Goal: Transaction & Acquisition: Purchase product/service

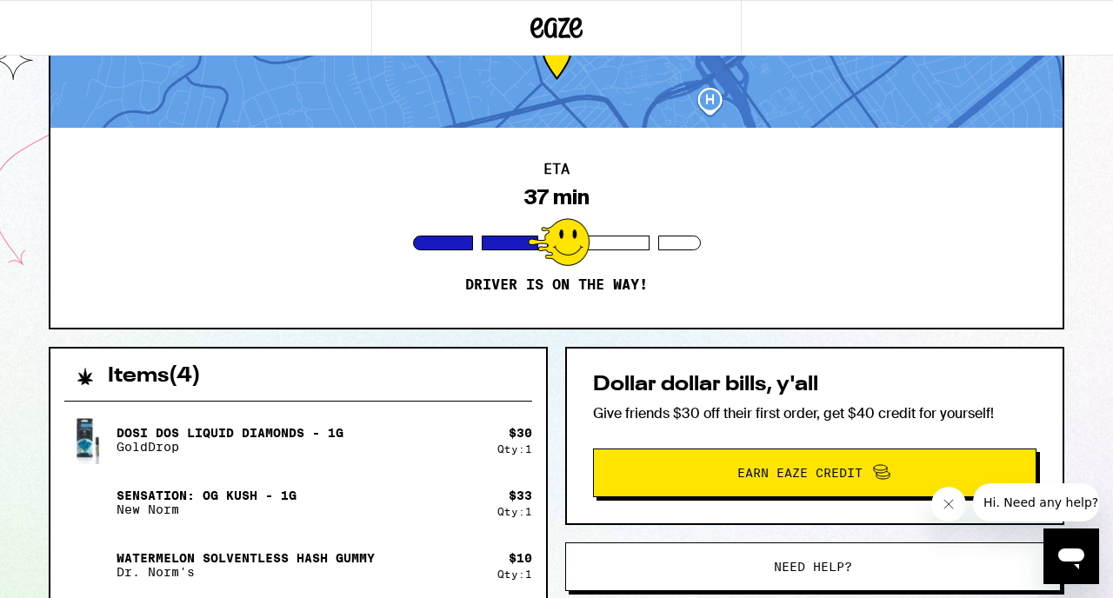
scroll to position [101, 0]
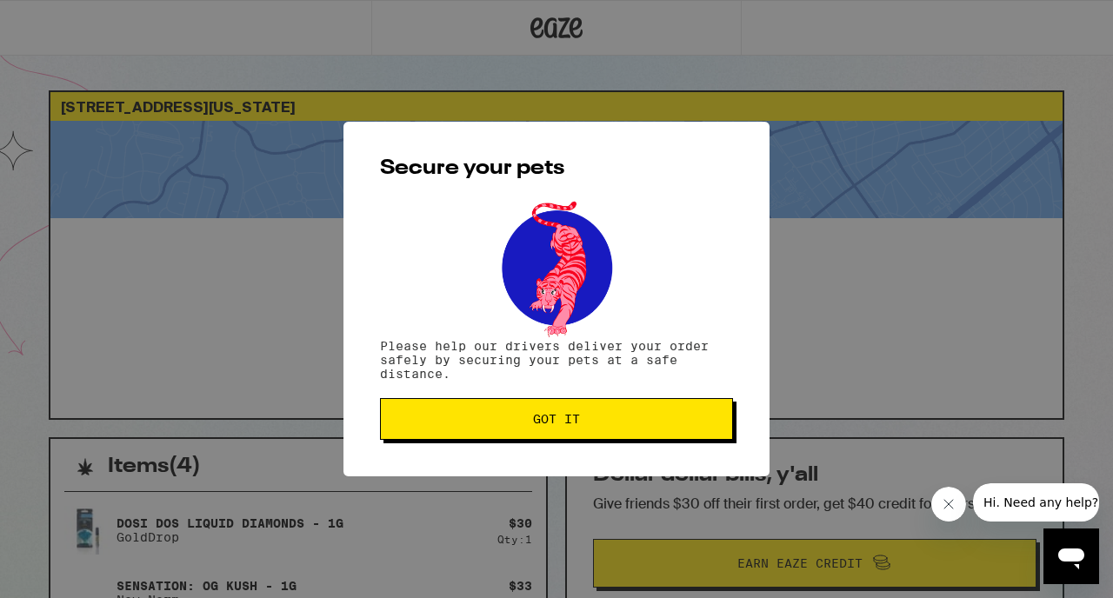
click at [645, 417] on span "Got it" at bounding box center [556, 419] width 323 height 12
